Goal: Check status: Check status

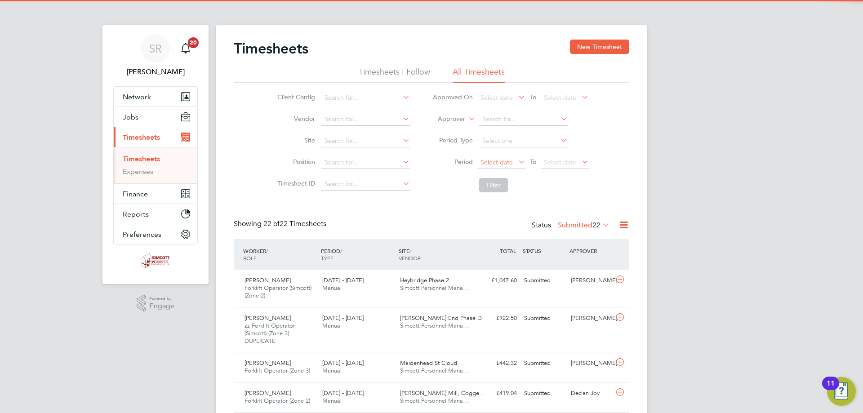
click at [503, 167] on span "Select date" at bounding box center [502, 163] width 48 height 12
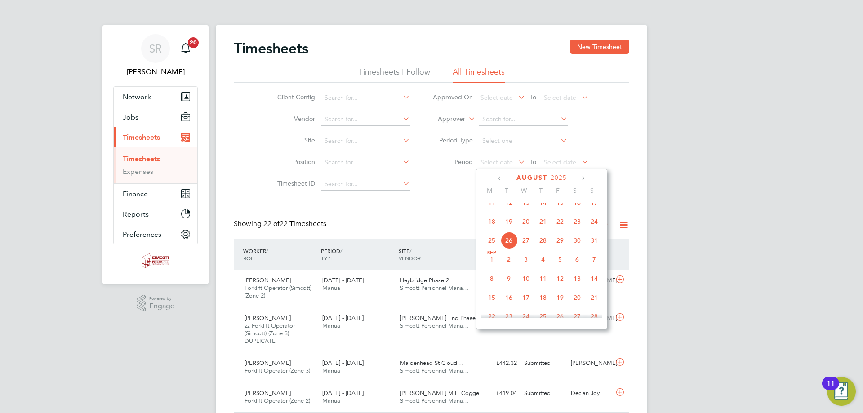
click at [491, 227] on span "18" at bounding box center [491, 221] width 17 height 17
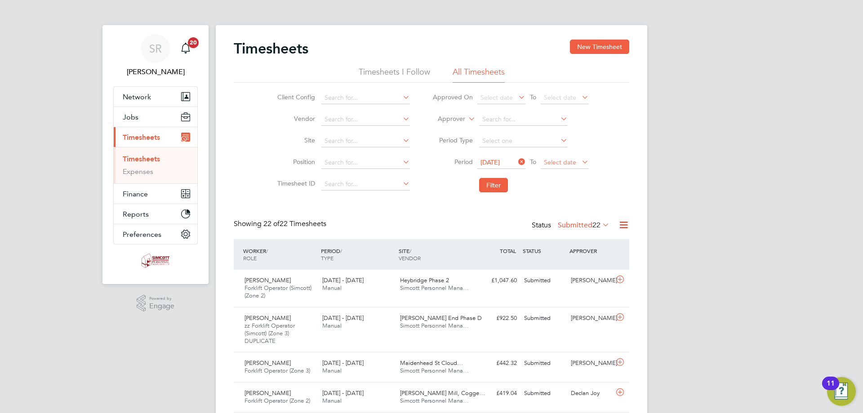
click at [559, 159] on span "Select date" at bounding box center [560, 162] width 32 height 8
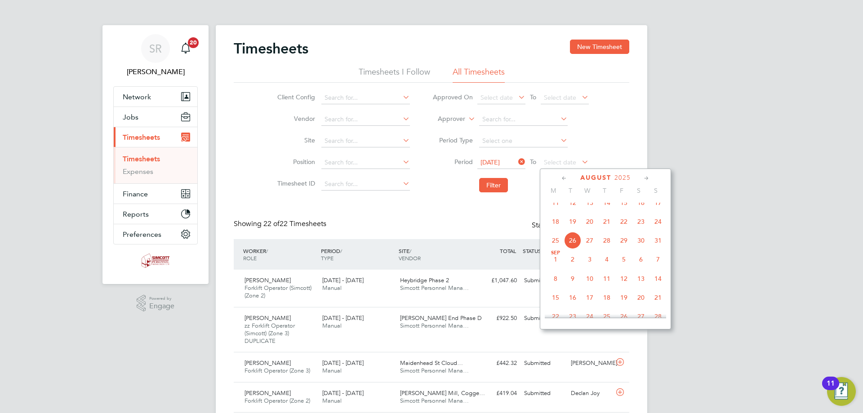
click at [656, 226] on span "24" at bounding box center [658, 221] width 17 height 17
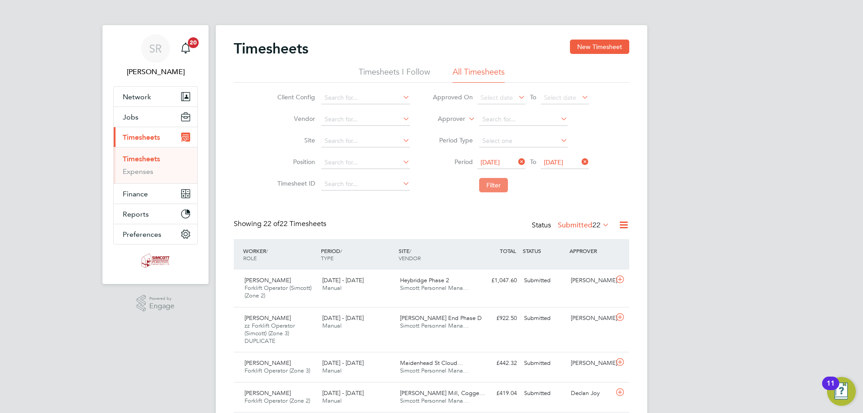
click at [484, 188] on button "Filter" at bounding box center [493, 185] width 29 height 14
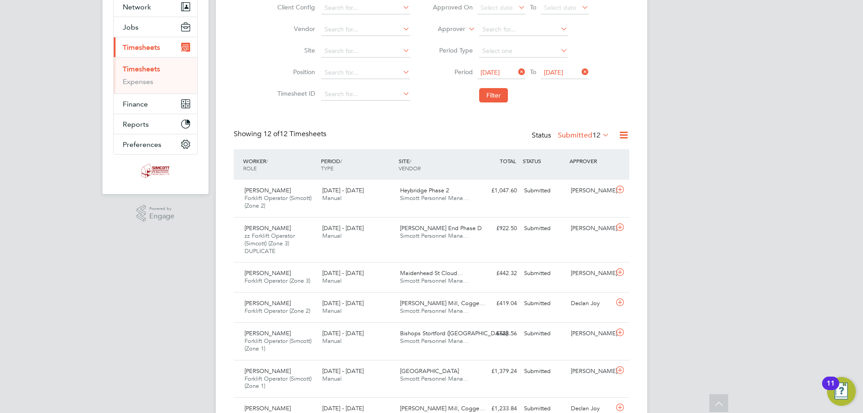
click at [596, 136] on span "12" at bounding box center [597, 135] width 8 height 9
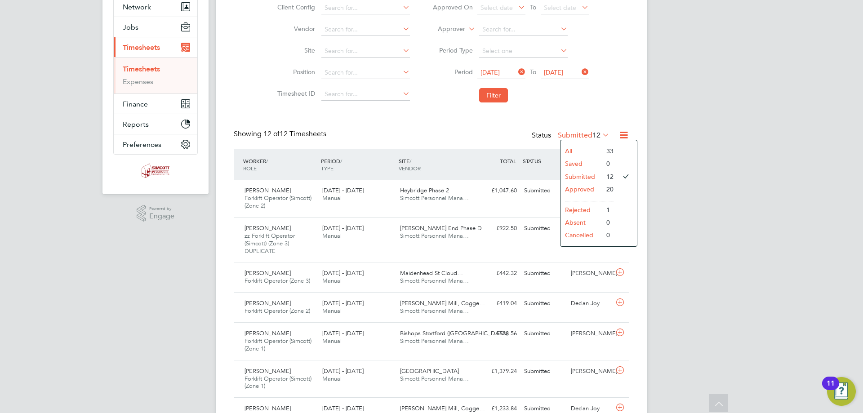
click at [586, 189] on li "Approved" at bounding box center [581, 189] width 41 height 13
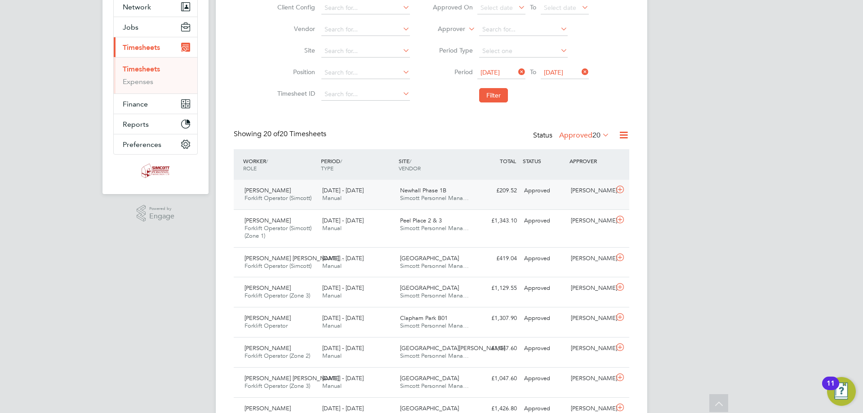
click at [473, 206] on div "[PERSON_NAME] Forklift Operator (Simcott) [DATE] - [DATE] [DATE] - [DATE] Manua…" at bounding box center [432, 195] width 396 height 30
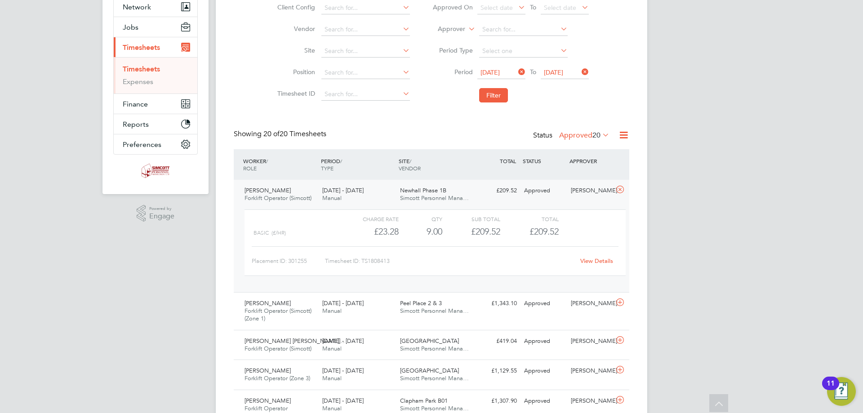
click at [377, 224] on div "£23.28" at bounding box center [370, 231] width 58 height 15
click at [386, 197] on div "[DATE] - [DATE] Manual" at bounding box center [358, 194] width 78 height 22
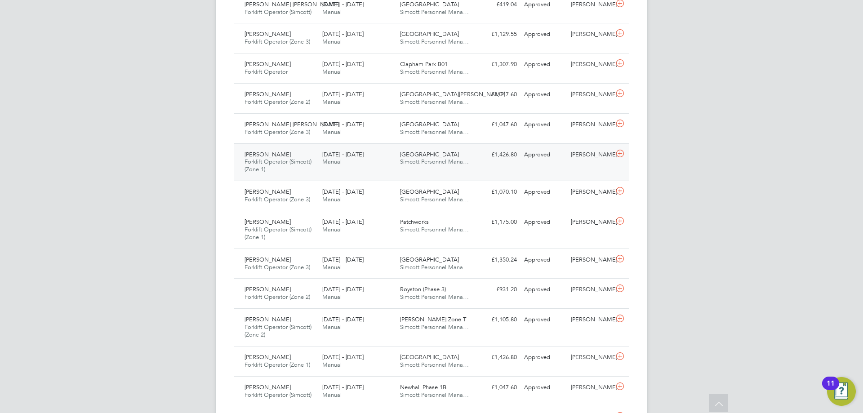
scroll to position [360, 0]
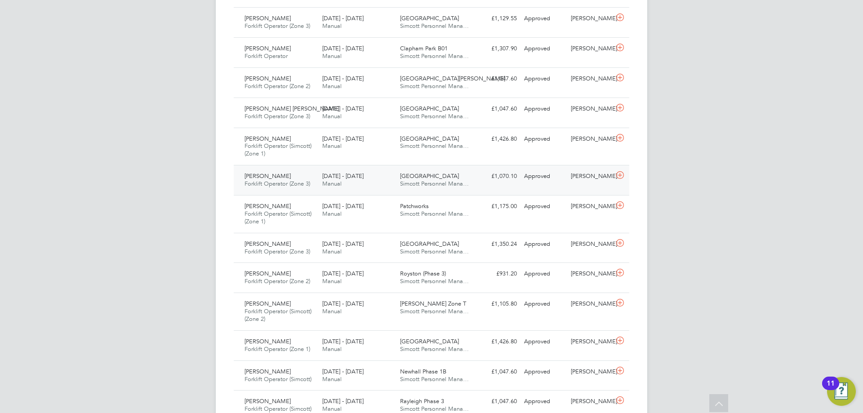
click at [430, 191] on div "Waltham Forest Simcott Personnel Mana…" at bounding box center [436, 180] width 78 height 22
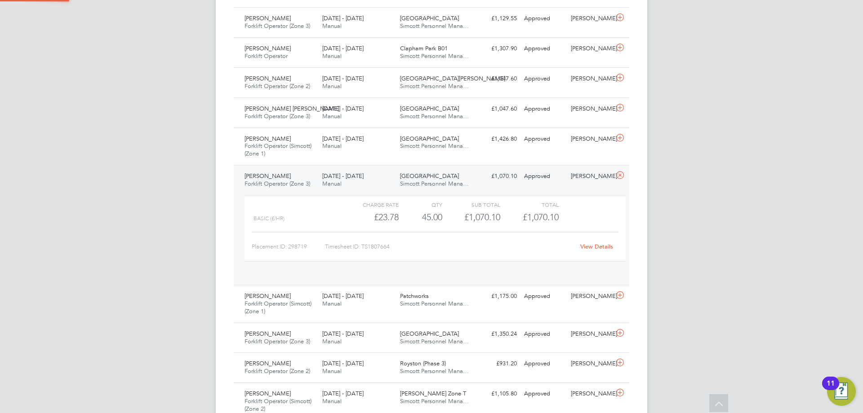
scroll to position [15, 88]
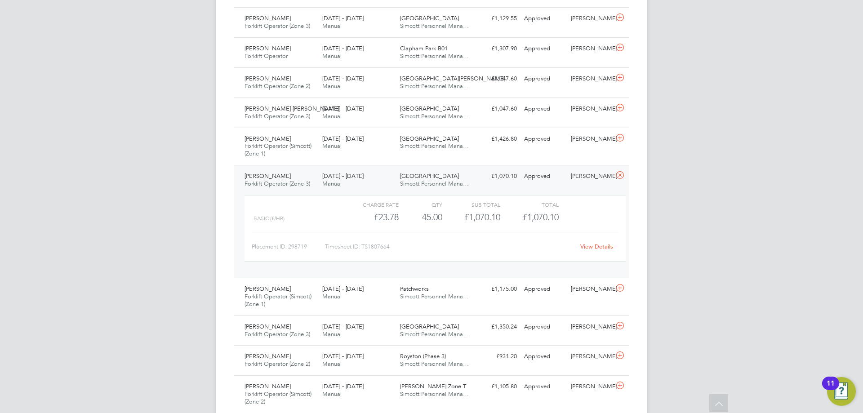
click at [363, 174] on span "[DATE] - [DATE]" at bounding box center [342, 176] width 41 height 8
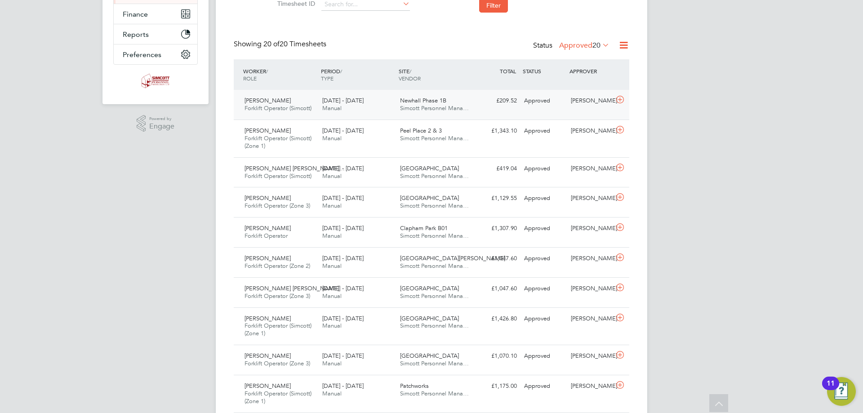
scroll to position [90, 0]
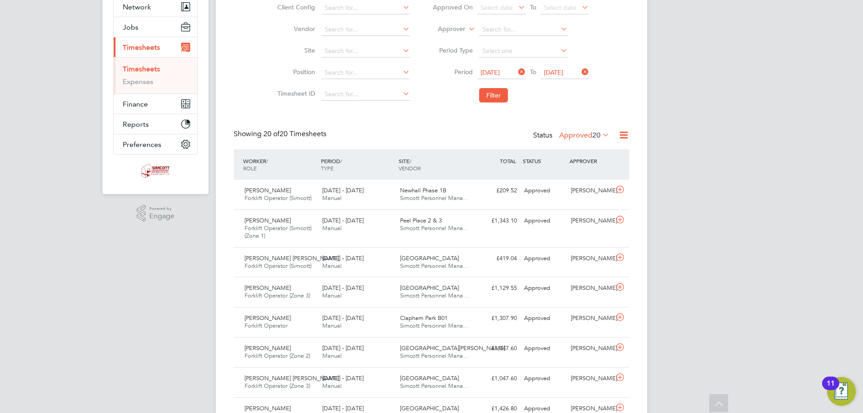
click at [583, 134] on label "Approved 20" at bounding box center [584, 135] width 50 height 9
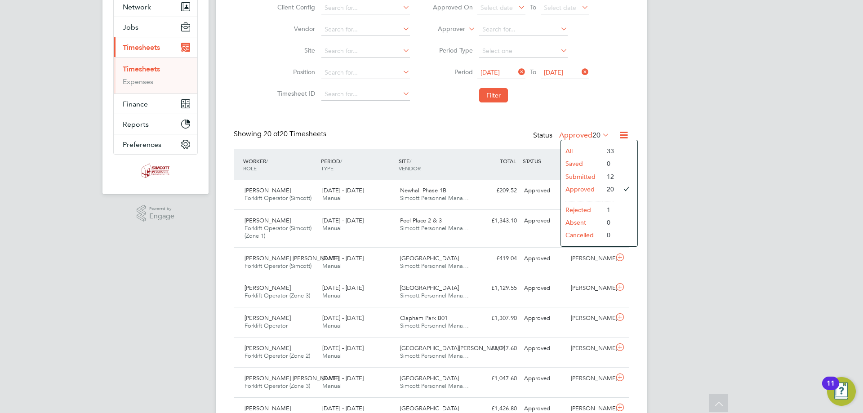
click at [582, 116] on div "Timesheets New Timesheet Timesheets I Follow All Timesheets Client Config Vendo…" at bounding box center [432, 384] width 396 height 869
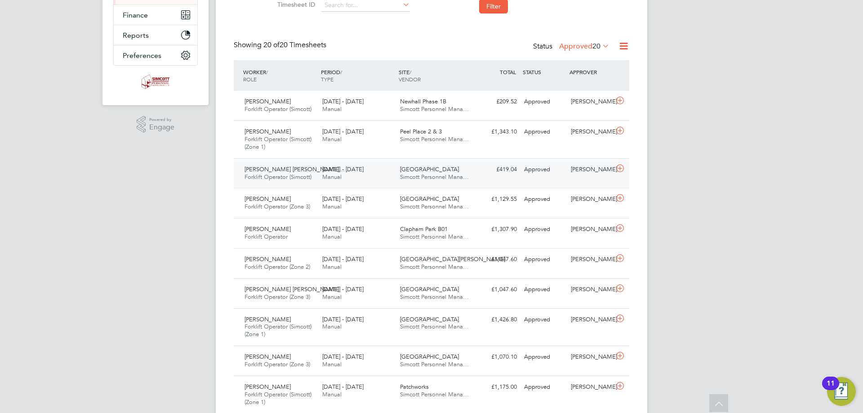
scroll to position [180, 0]
click at [353, 111] on div "[DATE] - [DATE] Manual" at bounding box center [358, 105] width 78 height 22
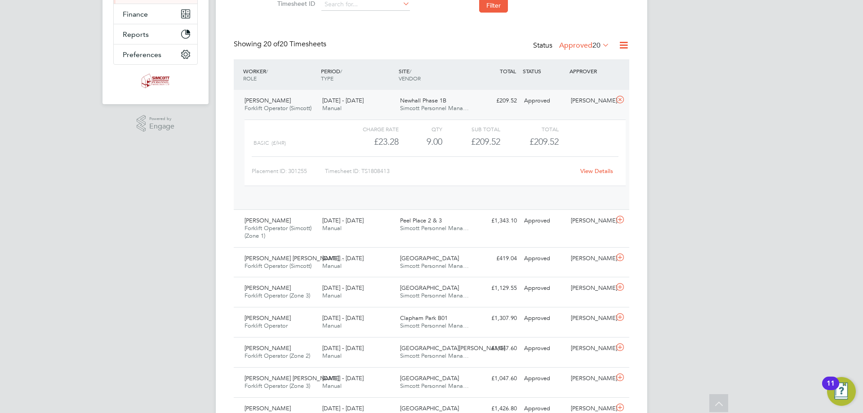
scroll to position [15, 88]
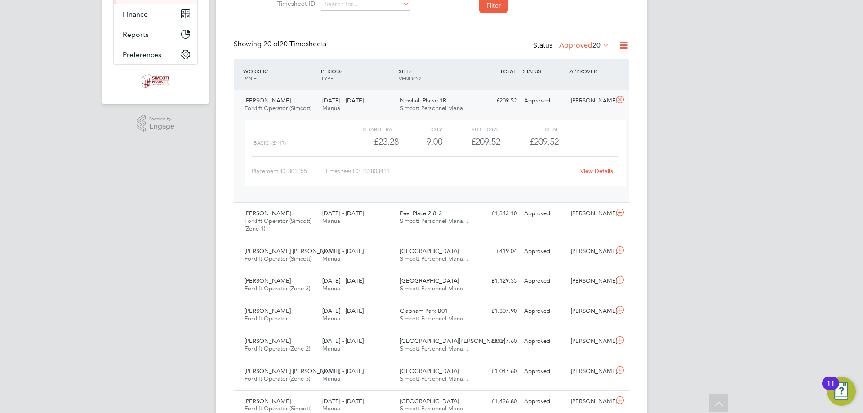
click at [353, 111] on div "[DATE] - [DATE] Manual" at bounding box center [358, 105] width 78 height 22
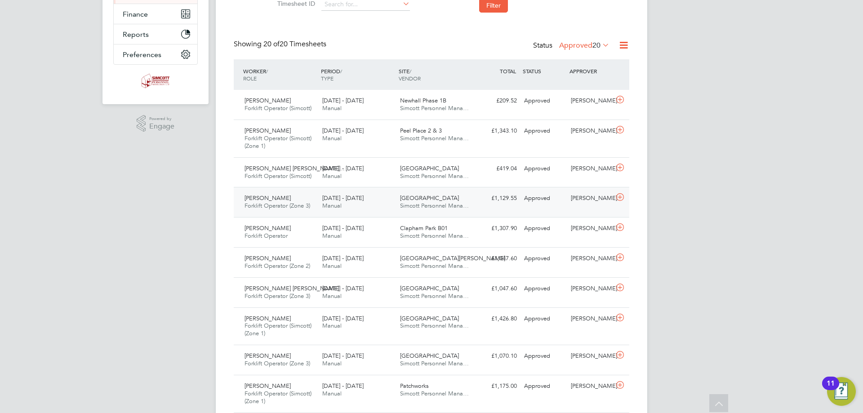
click at [344, 202] on div "[DATE] - [DATE] Manual" at bounding box center [358, 202] width 78 height 22
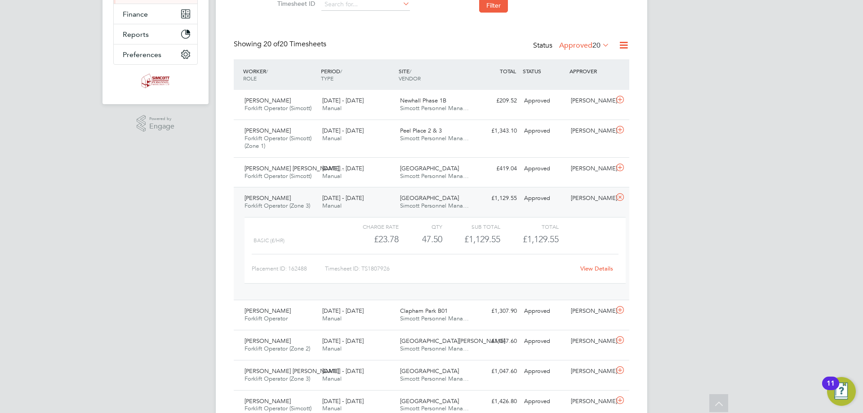
click at [576, 44] on label "Approved 20" at bounding box center [584, 45] width 50 height 9
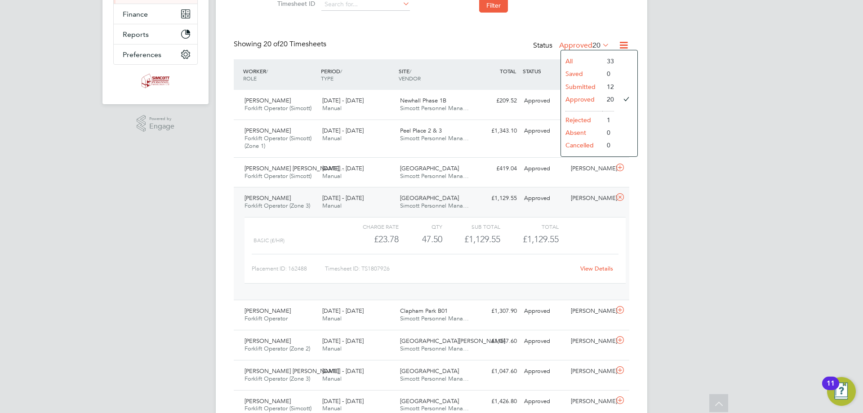
click at [581, 90] on li "Submitted" at bounding box center [581, 86] width 41 height 13
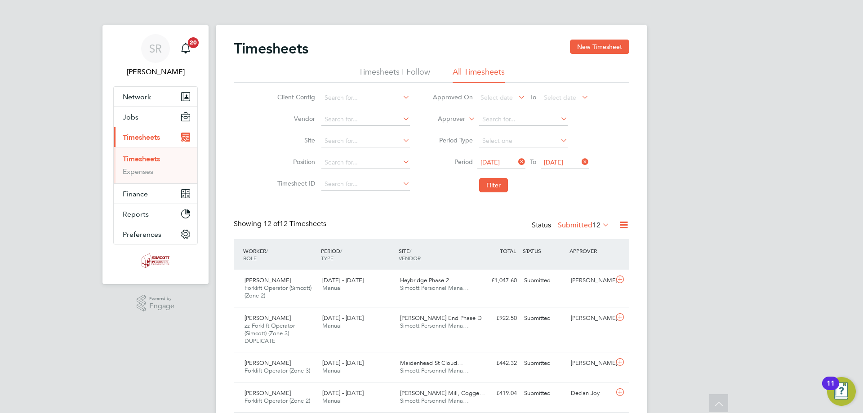
scroll to position [4, 4]
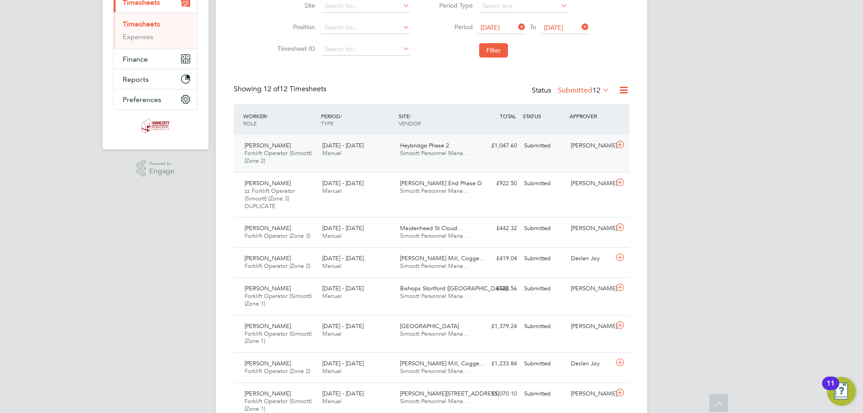
click at [339, 155] on span "Manual" at bounding box center [331, 153] width 19 height 8
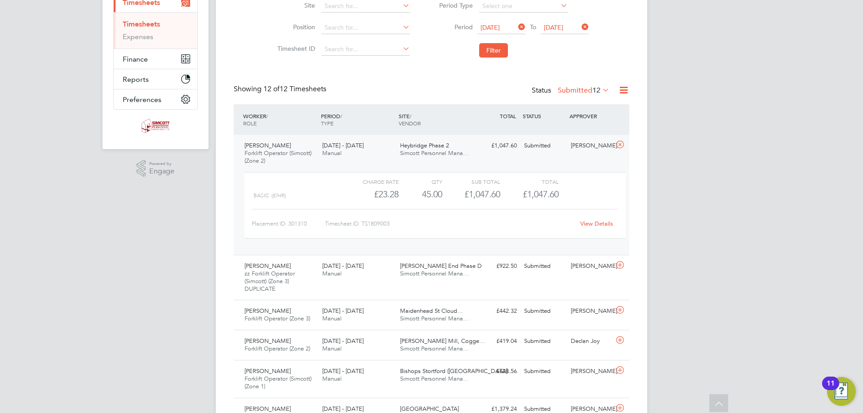
click at [591, 225] on link "View Details" at bounding box center [596, 224] width 33 height 8
